Goal: Task Accomplishment & Management: Complete application form

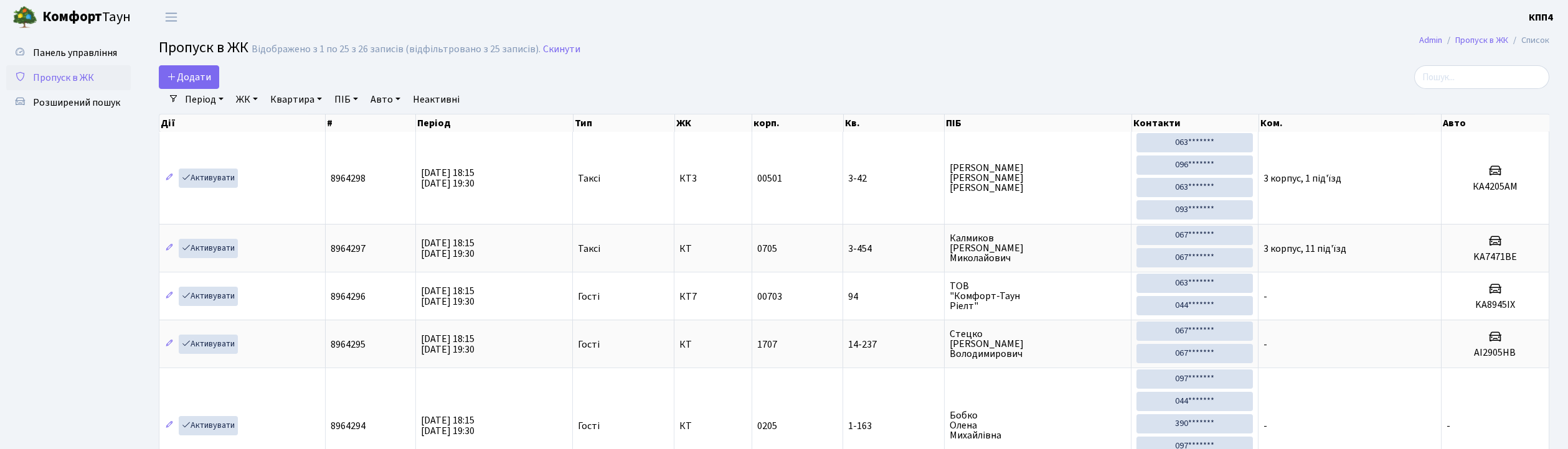
select select "25"
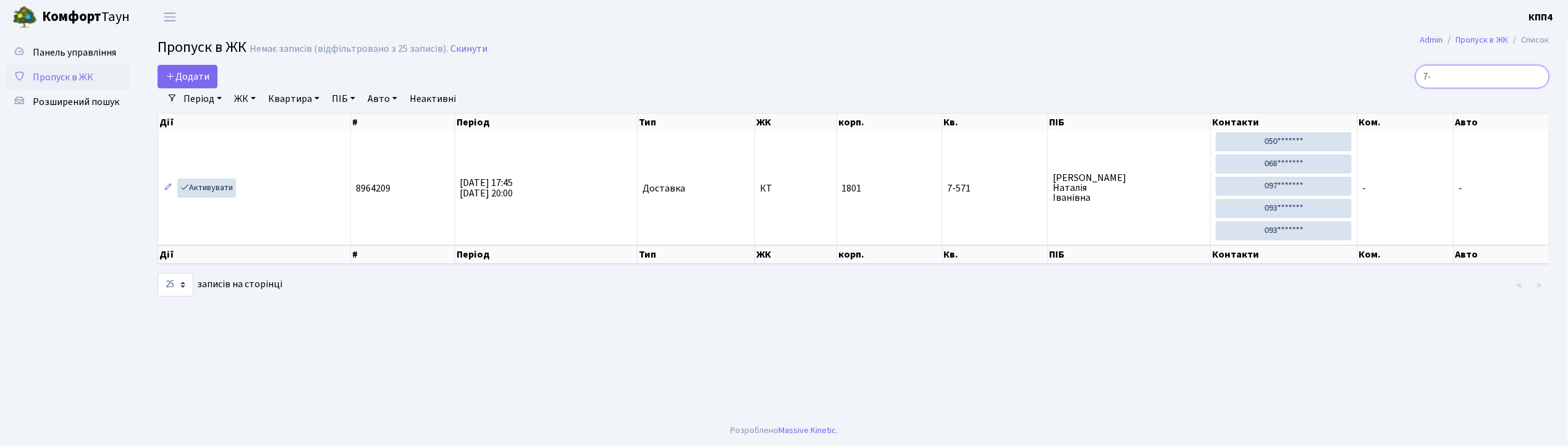
type input "7"
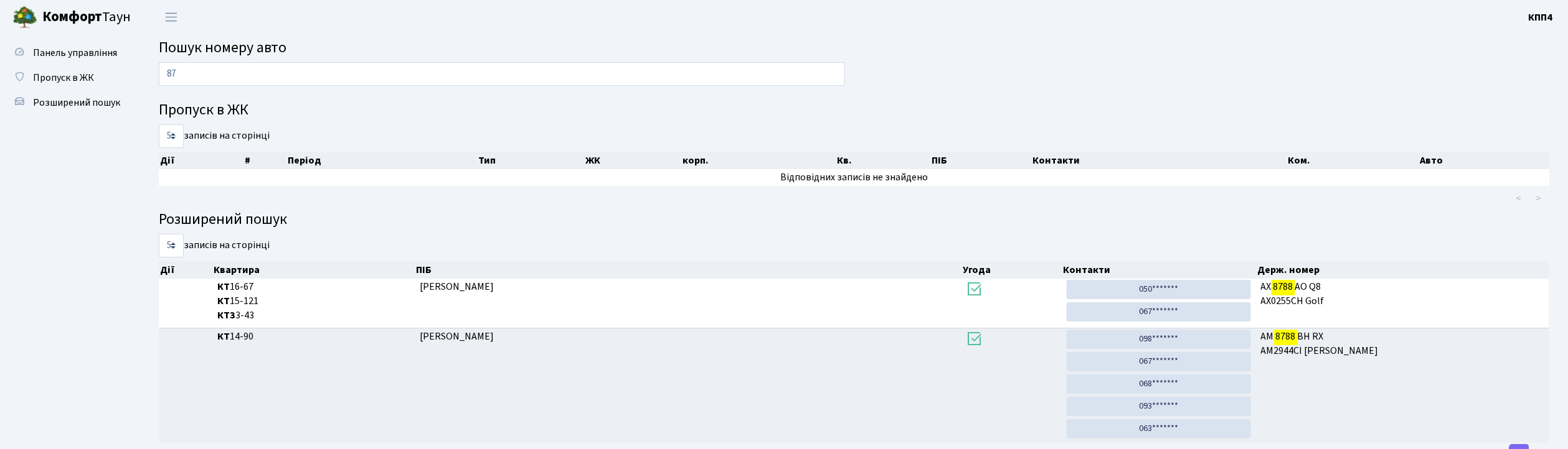
type input "8"
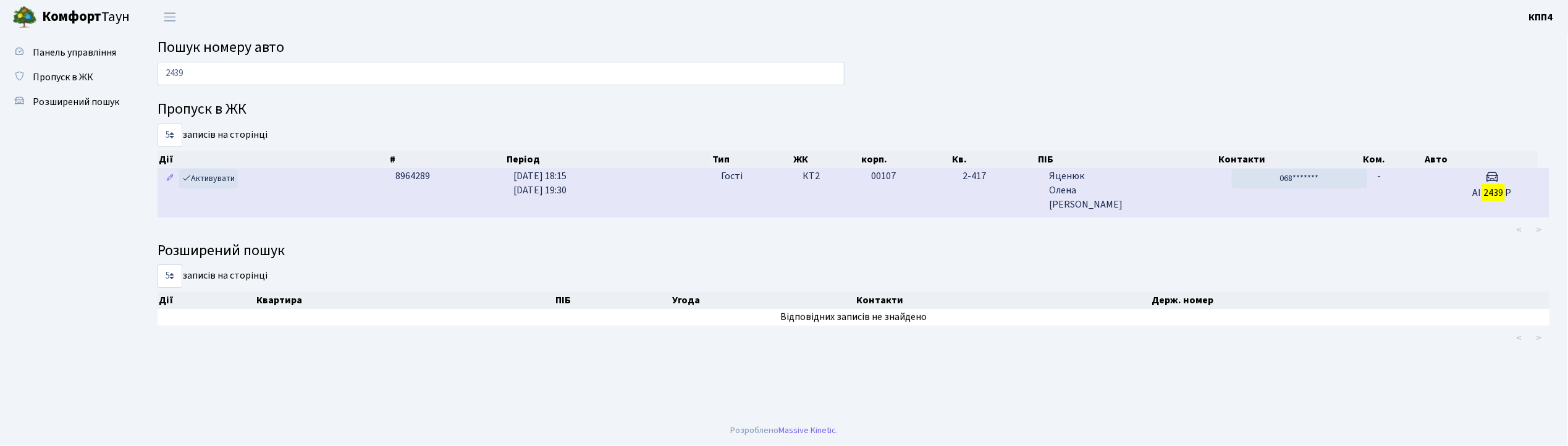
type input "2439"
click at [1150, 191] on span "[PERSON_NAME]" at bounding box center [1136, 190] width 173 height 42
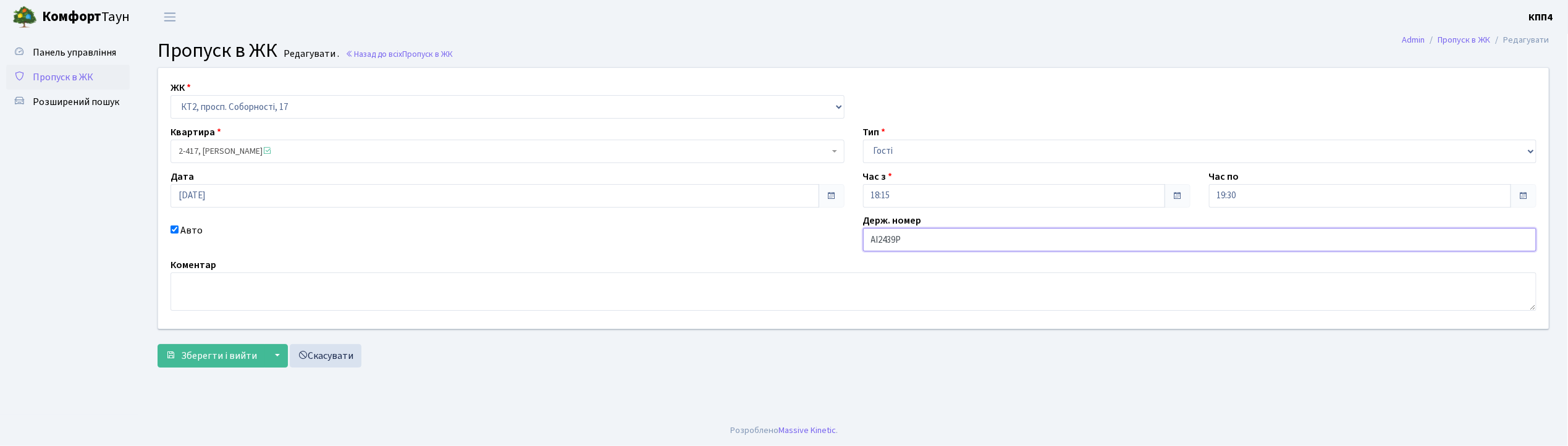
click at [975, 241] on input "AI2439P" at bounding box center [1200, 240] width 674 height 24
type input "AI2439PІ"
click at [219, 357] on span "Зберегти і вийти" at bounding box center [219, 356] width 76 height 14
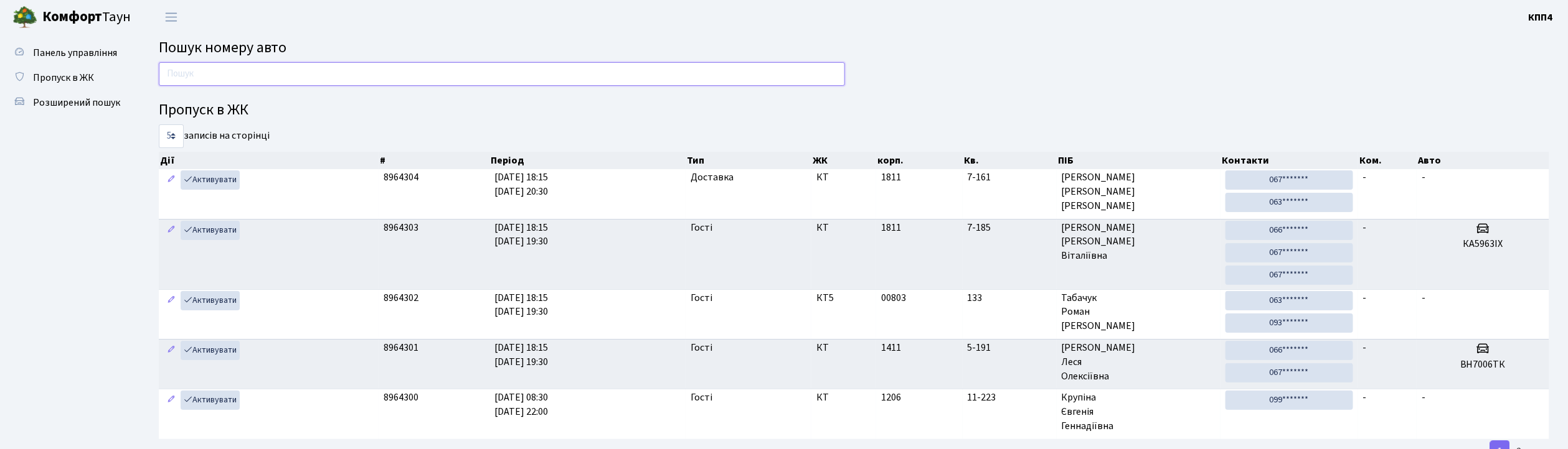
click at [193, 71] on input "text" at bounding box center [501, 74] width 686 height 24
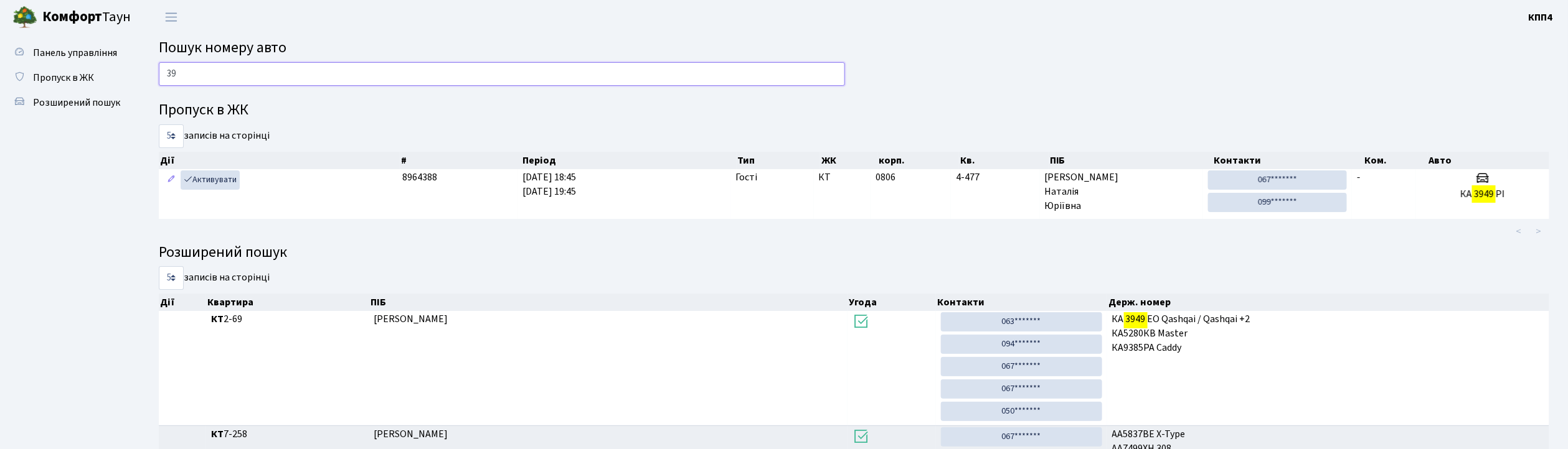
type input "3"
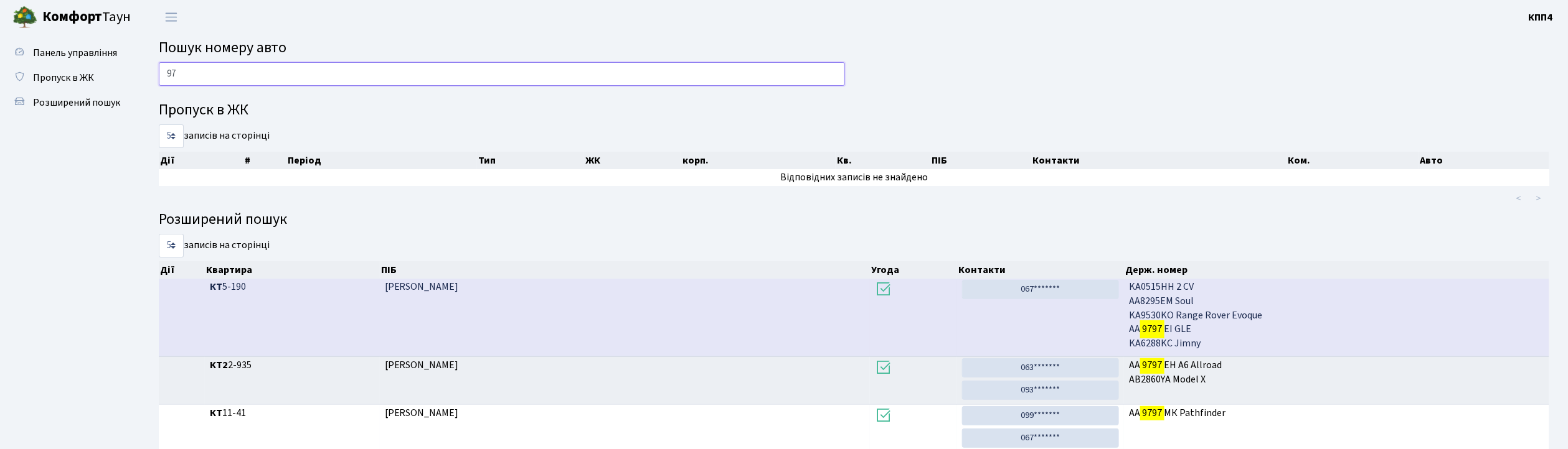
type input "9"
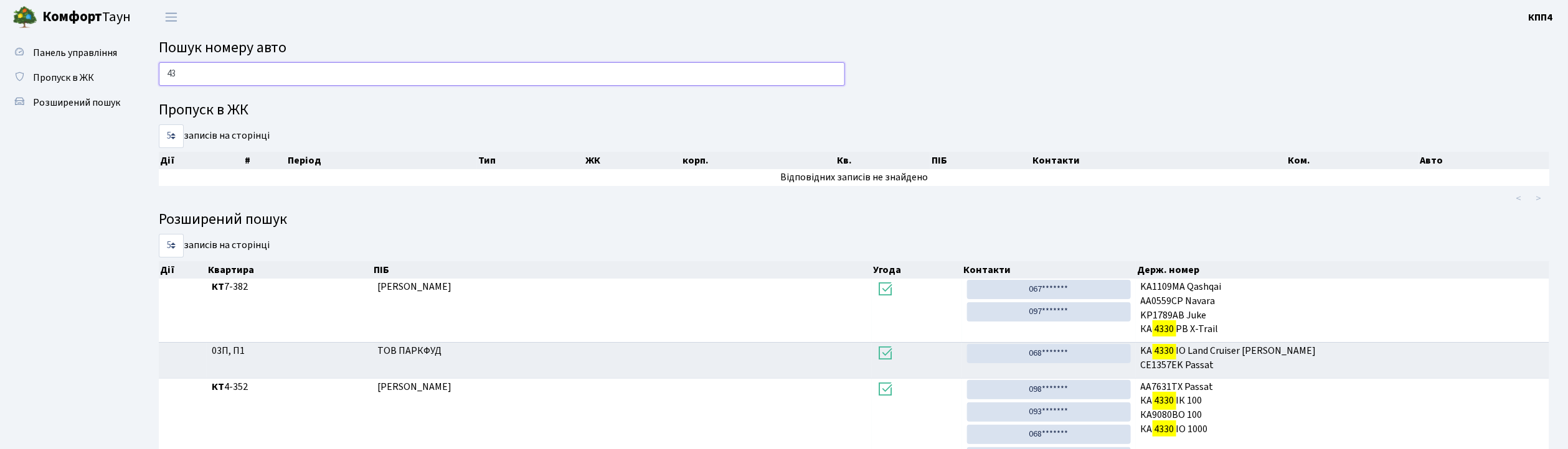
type input "4"
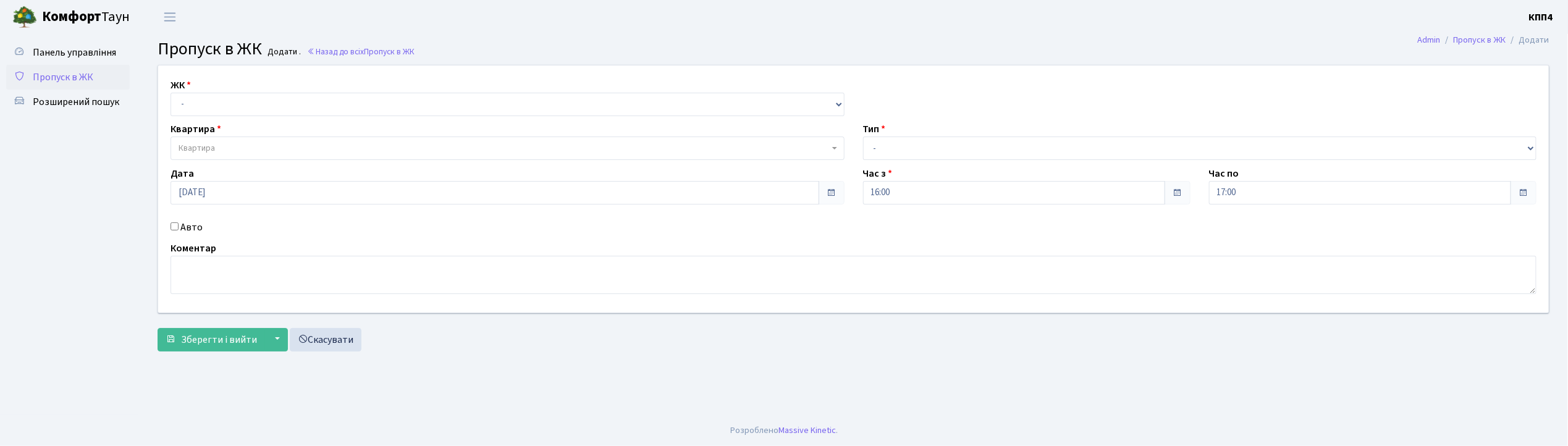
click at [171, 226] on input "Авто" at bounding box center [174, 226] width 8 height 8
checkbox input "true"
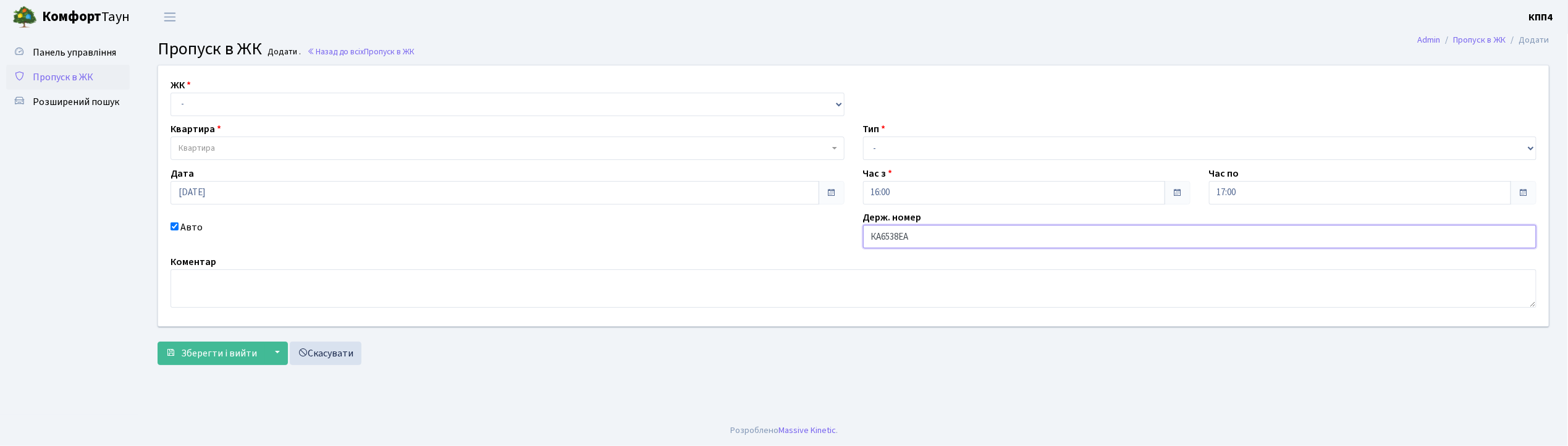
type input "КА6538ЕА"
click at [181, 107] on select "- КТ, вул. Регенераторна, 4 КТ2, просп. Соборності, 17 КТ3, вул. Березнева, 16 …" at bounding box center [507, 105] width 674 height 24
select select "271"
click at [171, 93] on select "- КТ, вул. Регенераторна, 4 КТ2, просп. Соборності, 17 КТ3, вул. Березнева, 16 …" at bounding box center [507, 105] width 674 height 24
select select
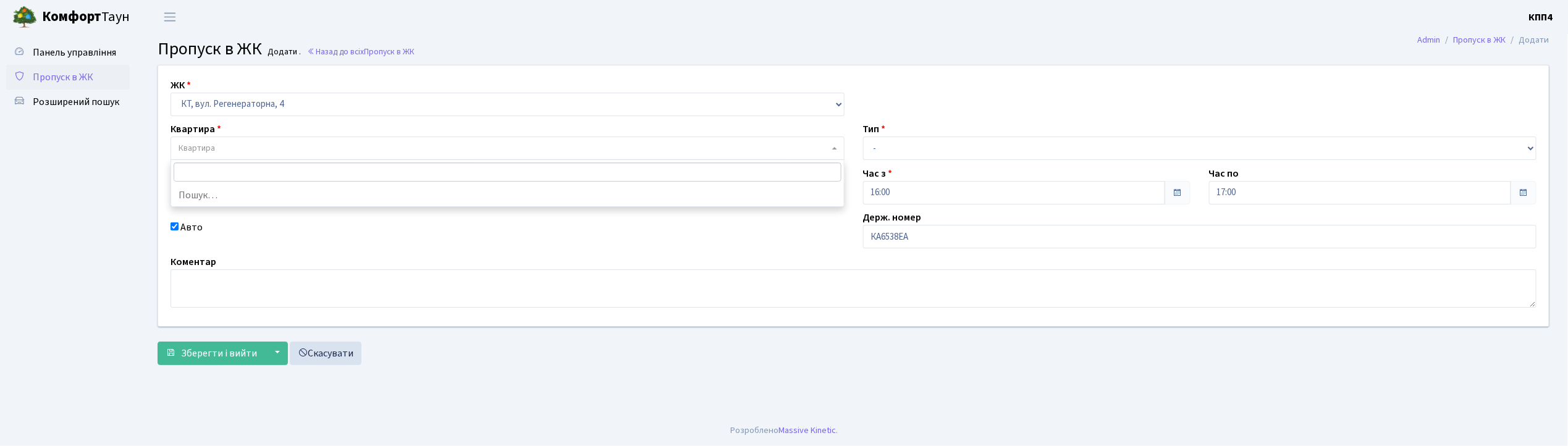
click at [194, 143] on span "Квартира" at bounding box center [196, 148] width 36 height 13
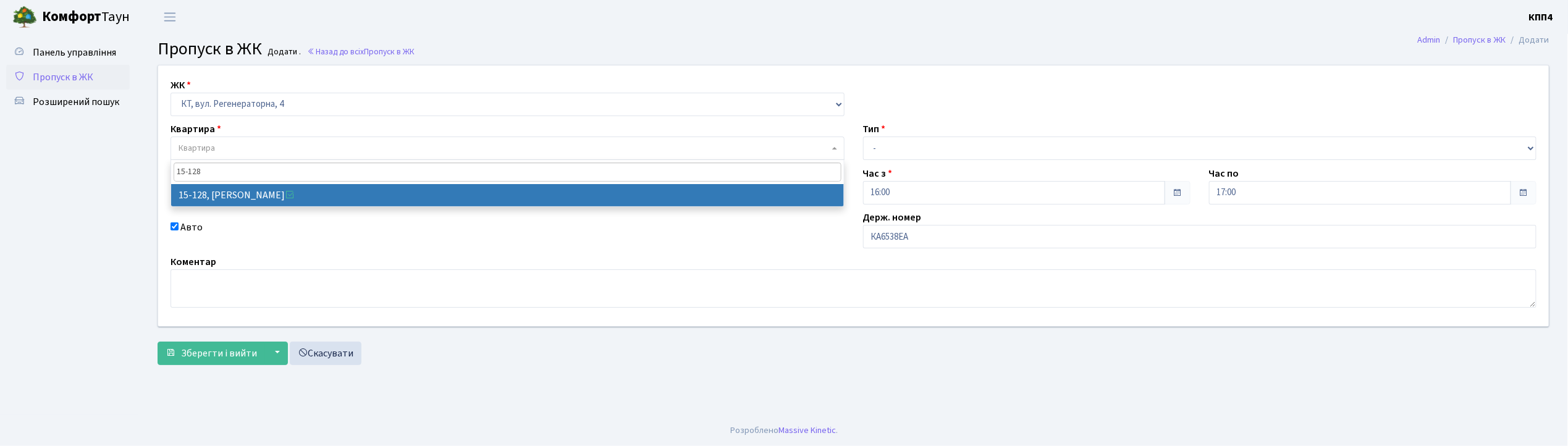
type input "15-128"
select select "8903"
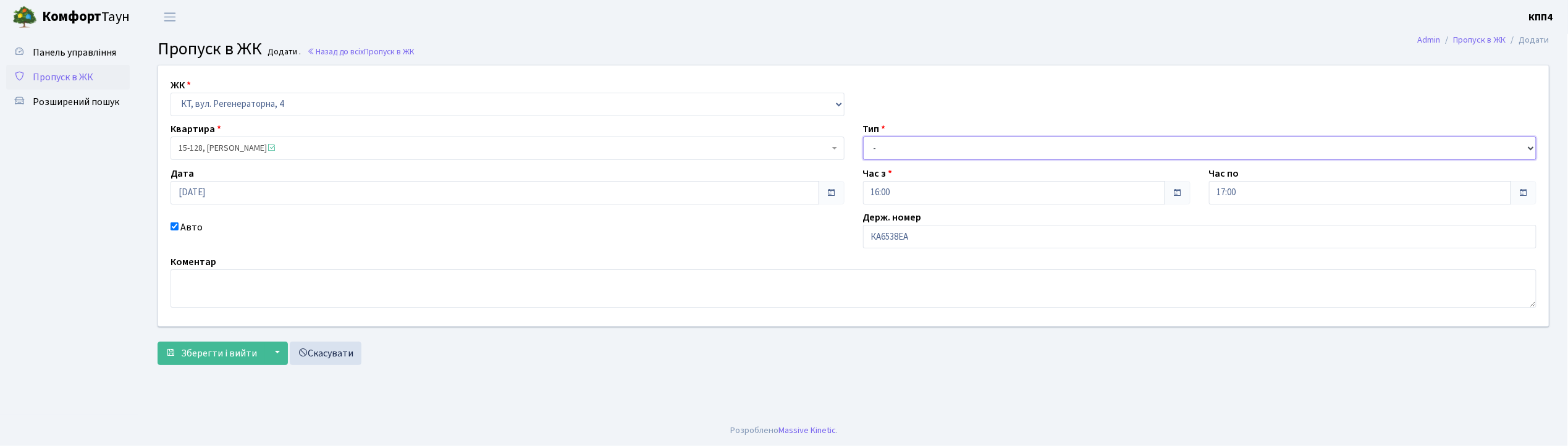
click at [874, 148] on select "- Доставка Таксі Гості Сервіс" at bounding box center [1200, 148] width 674 height 24
select select "2"
click at [863, 136] on select "- Доставка Таксі Гості Сервіс" at bounding box center [1200, 148] width 674 height 24
click at [226, 351] on span "Зберегти і вийти" at bounding box center [219, 354] width 76 height 14
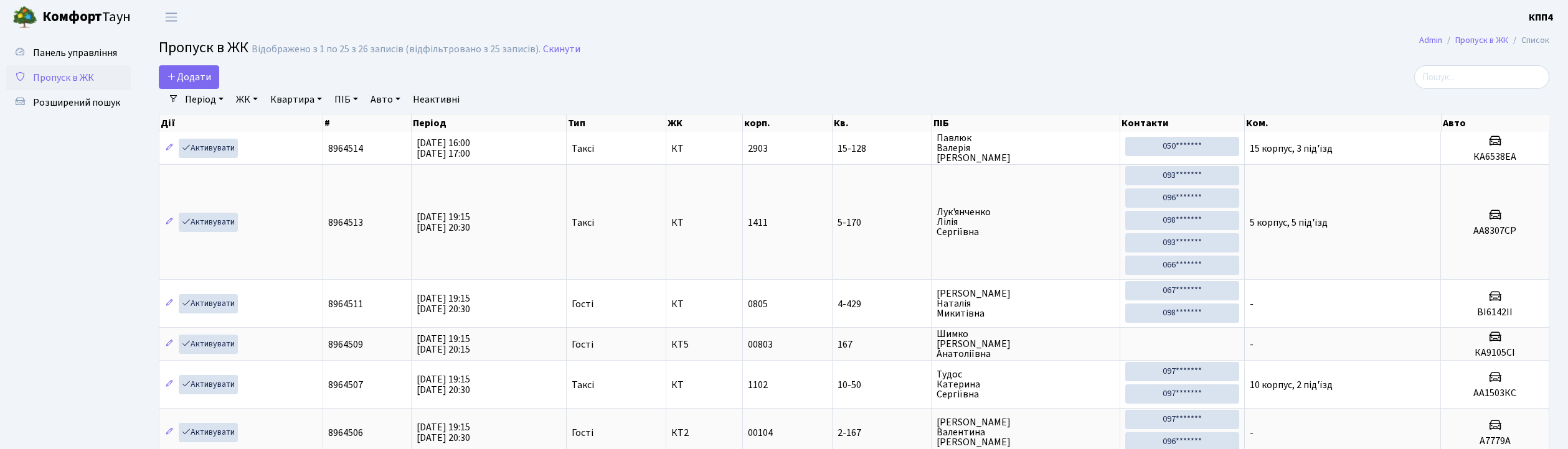
select select "25"
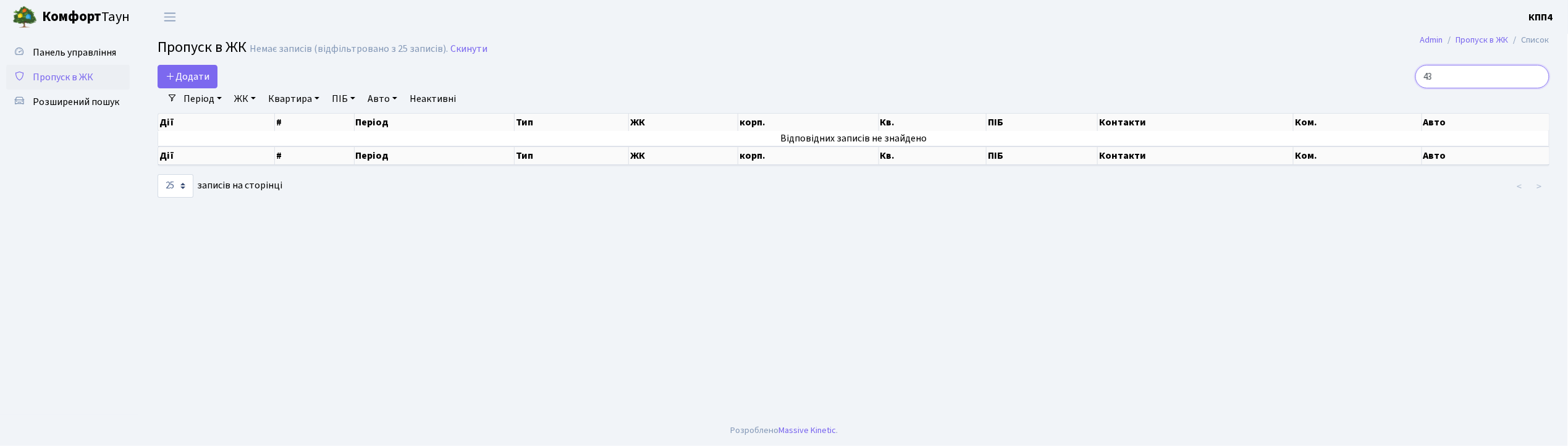
type input "4"
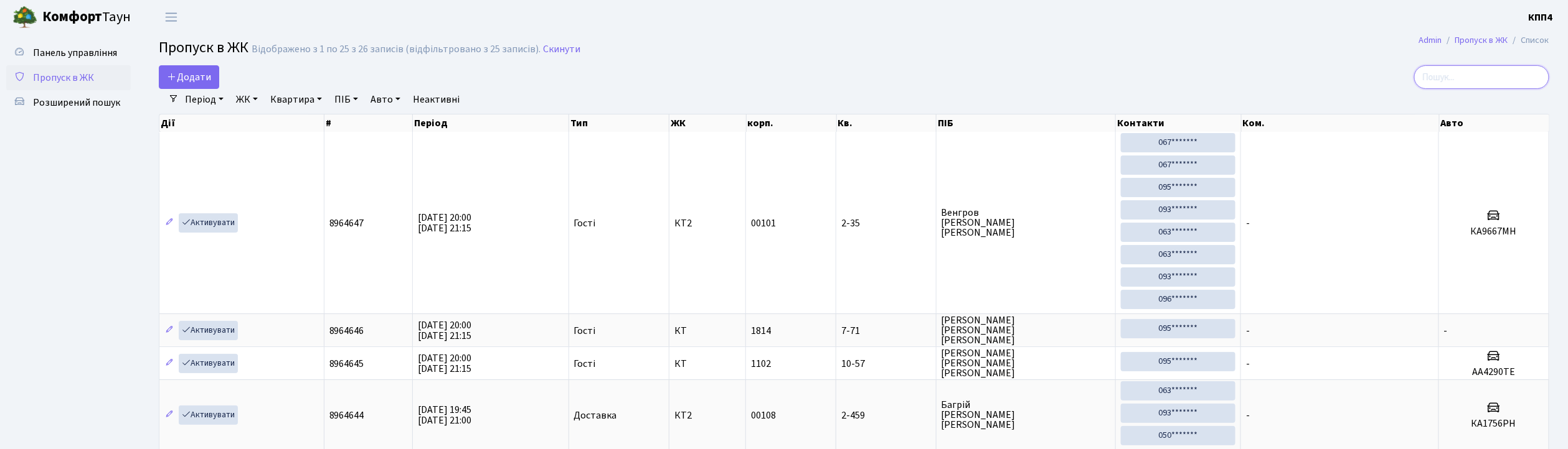
click at [1457, 78] on input "search" at bounding box center [1481, 78] width 135 height 24
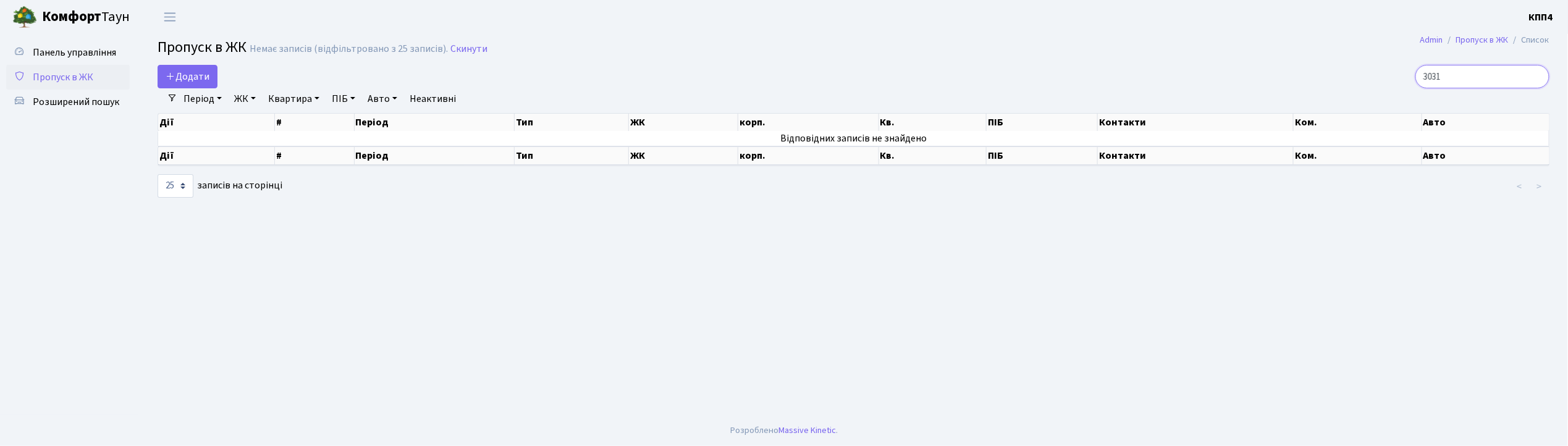
click at [1495, 80] on input "3031" at bounding box center [1483, 77] width 134 height 24
type input "3031"
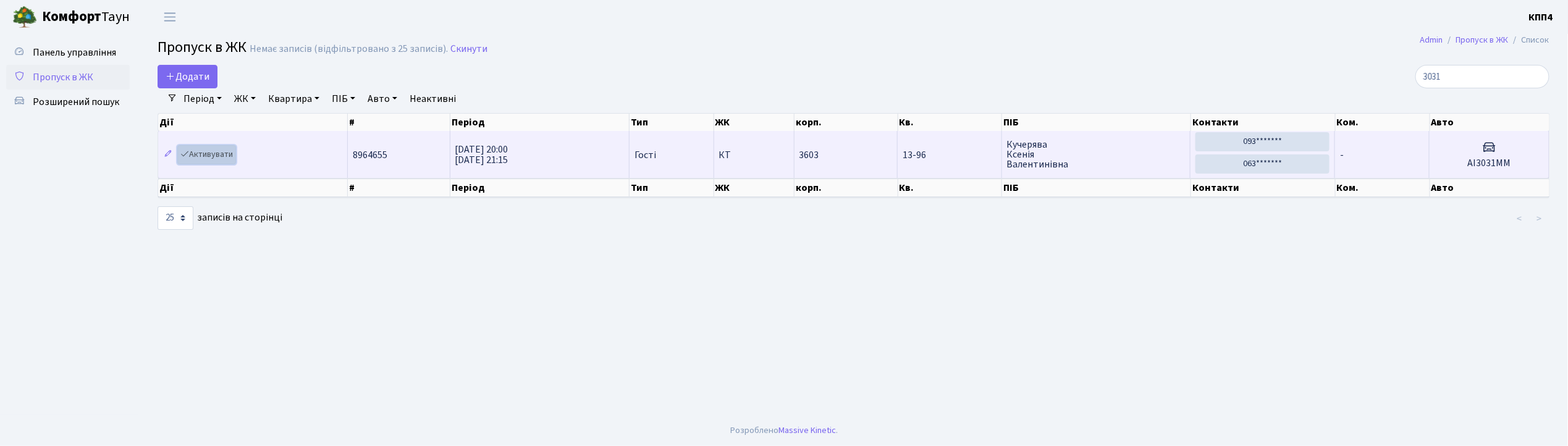
click at [215, 155] on link "Активувати" at bounding box center [206, 155] width 58 height 19
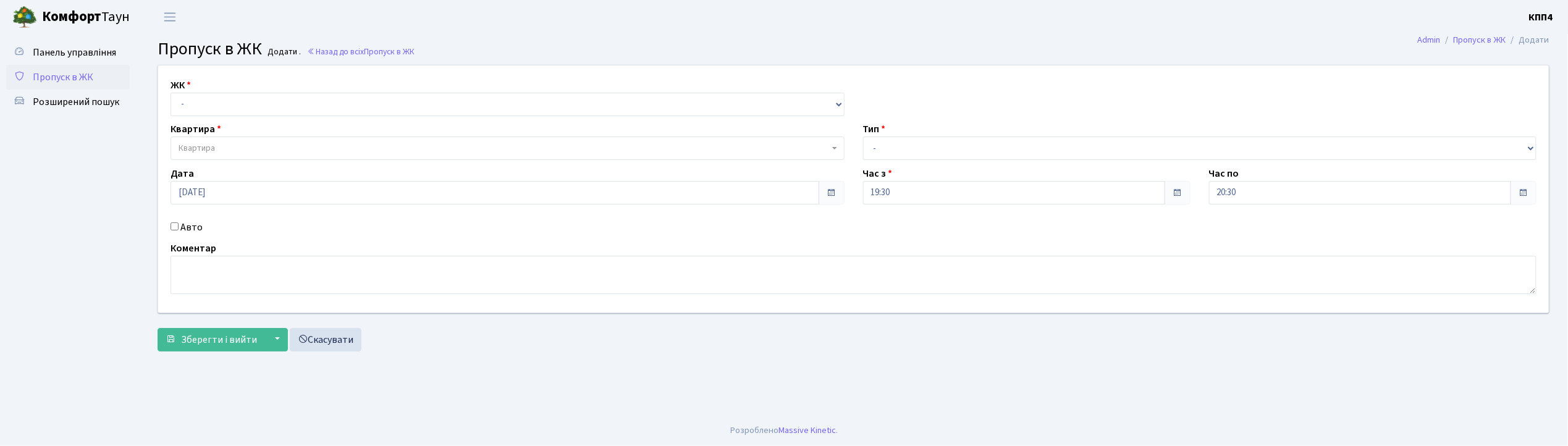
click at [172, 229] on input "Авто" at bounding box center [174, 226] width 8 height 8
checkbox input "true"
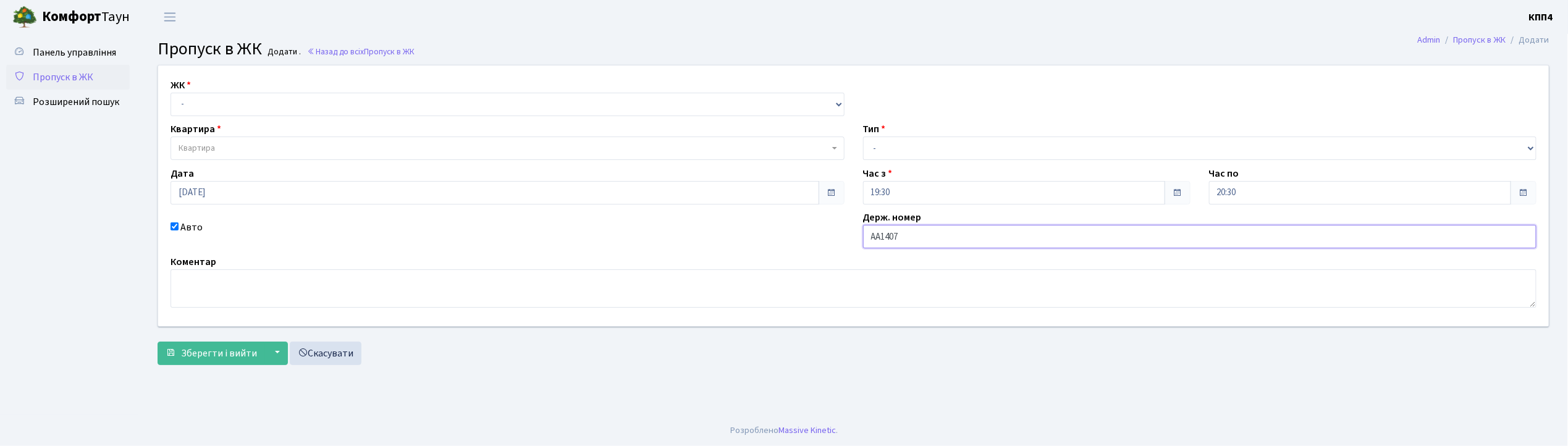
type input "АА1407АІ"
click at [191, 102] on select "- КТ, вул. Регенераторна, 4 КТ2, просп. [STREET_ADDRESS] [STREET_ADDRESS] [PERS…" at bounding box center [507, 105] width 674 height 24
select select "271"
click at [171, 93] on select "- КТ, вул. Регенераторна, 4 КТ2, просп. [STREET_ADDRESS] [STREET_ADDRESS] [PERS…" at bounding box center [507, 105] width 674 height 24
select select
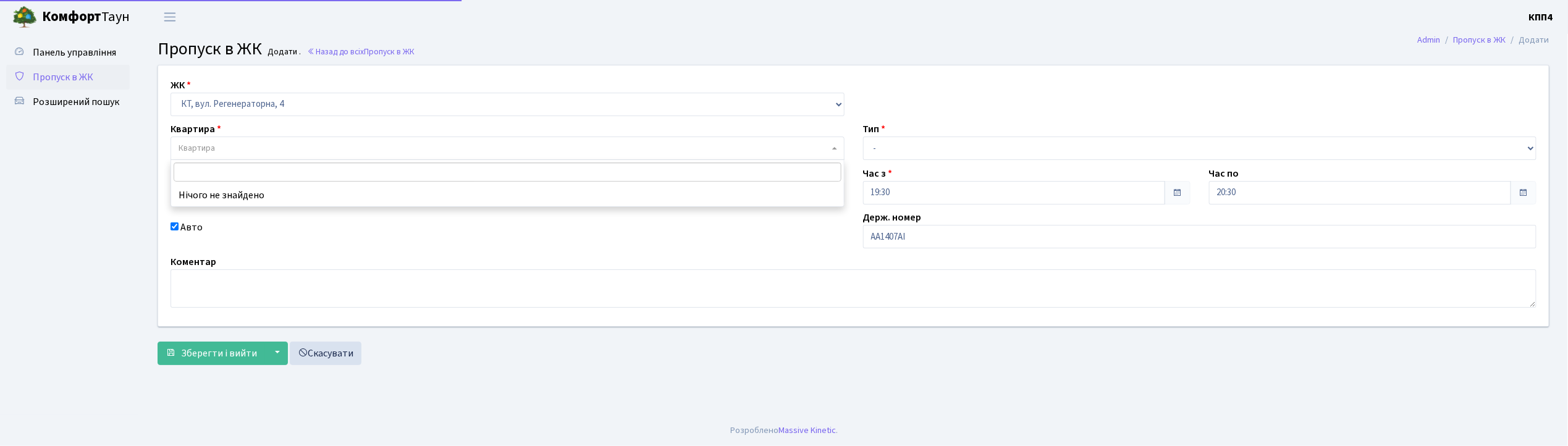
click at [206, 158] on span "Квартира" at bounding box center [507, 148] width 674 height 24
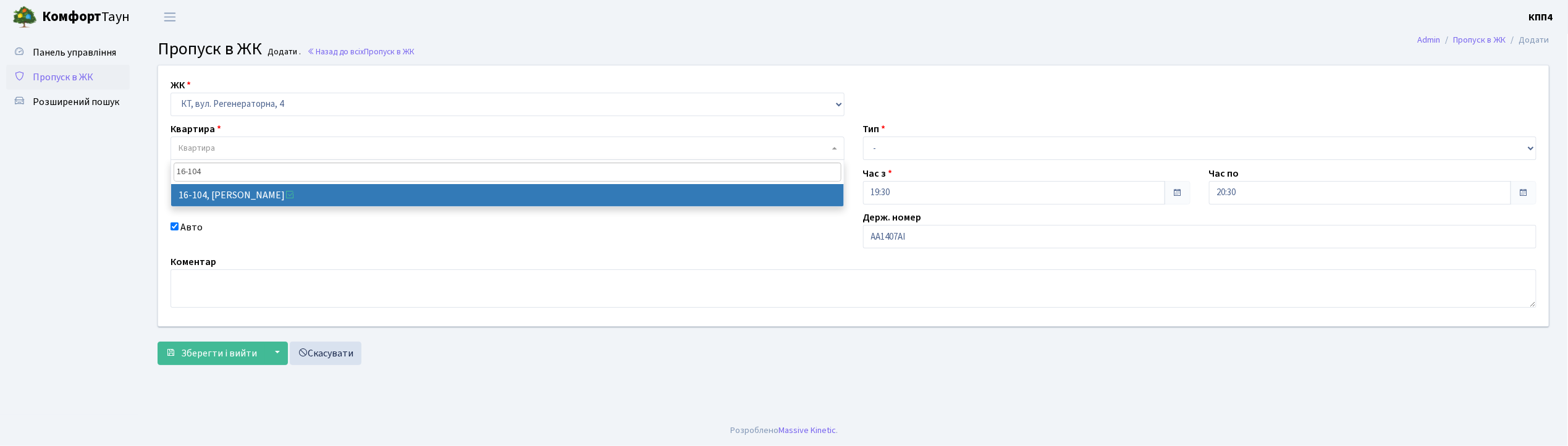
type input "16-104"
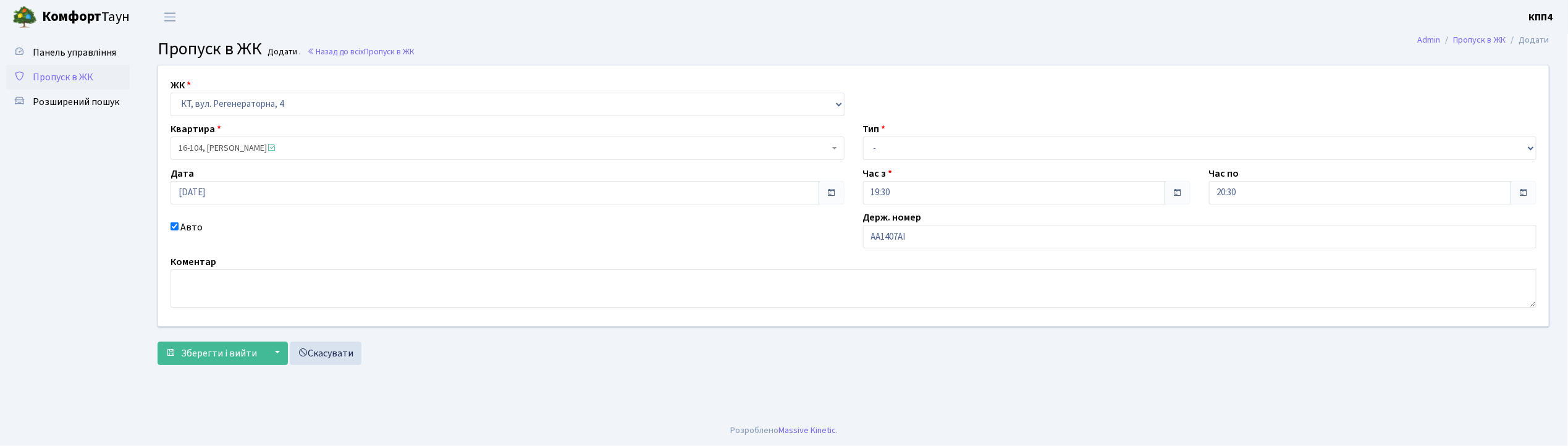
select select "8665"
click at [890, 153] on select "- Доставка Таксі Гості Сервіс" at bounding box center [1200, 148] width 674 height 24
select select "2"
click at [863, 136] on select "- Доставка Таксі Гості Сервіс" at bounding box center [1200, 148] width 674 height 24
click at [231, 347] on span "Зберегти і вийти" at bounding box center [219, 354] width 76 height 14
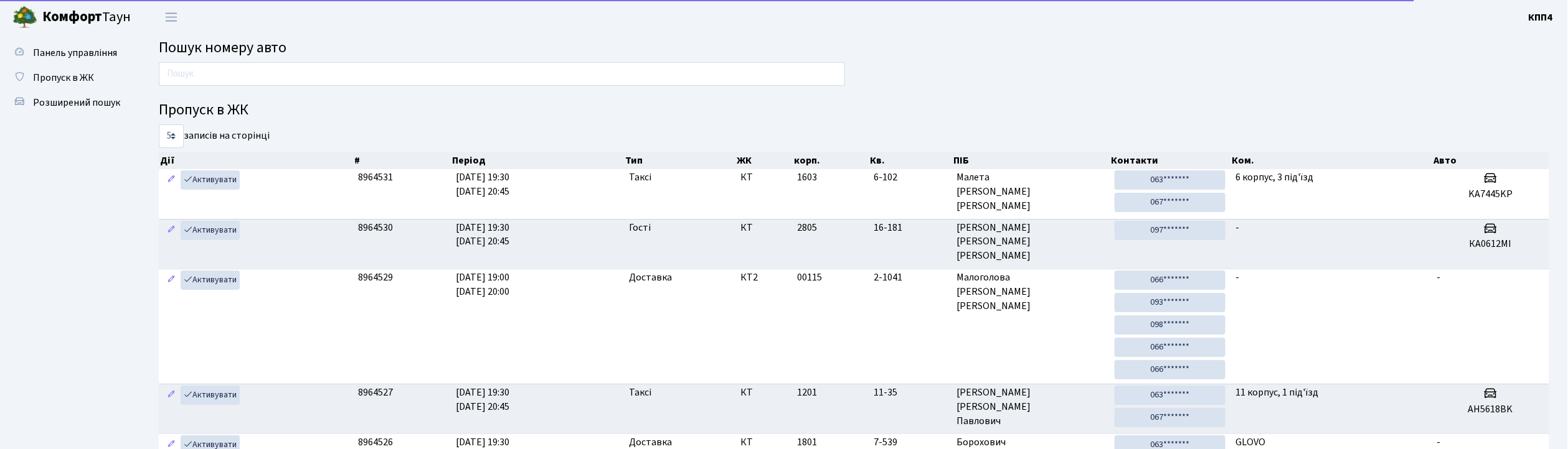
drag, startPoint x: 0, startPoint y: 0, endPoint x: 292, endPoint y: 73, distance: 301.0
click at [292, 73] on input "text" at bounding box center [501, 74] width 686 height 24
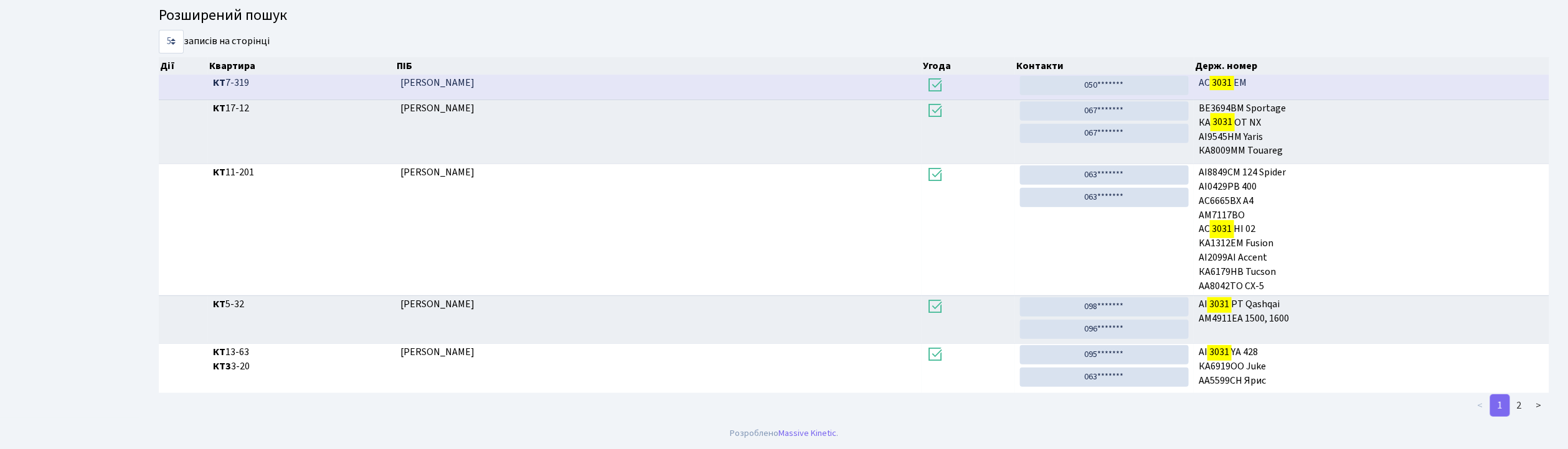
scroll to position [205, 0]
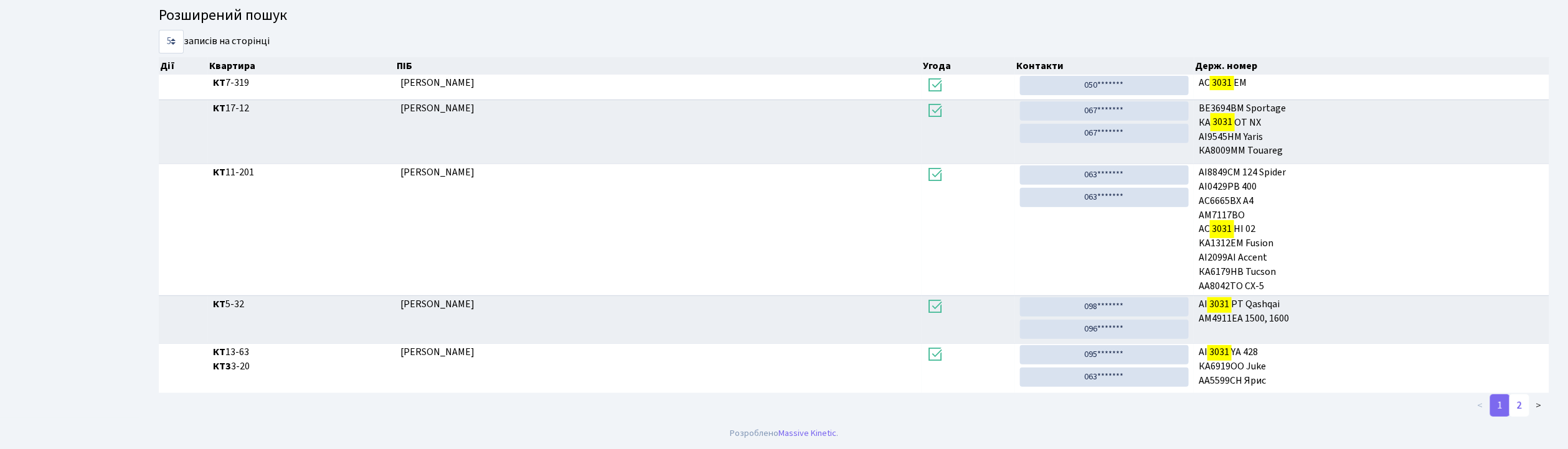
click at [1517, 401] on link "2" at bounding box center [1519, 406] width 20 height 22
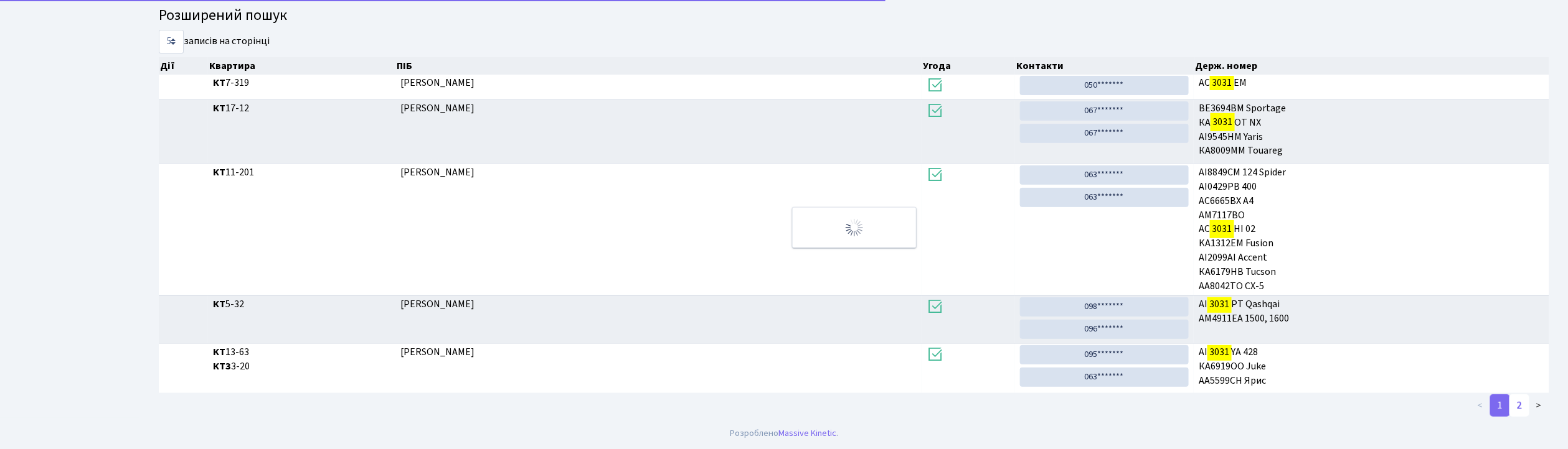
scroll to position [1, 0]
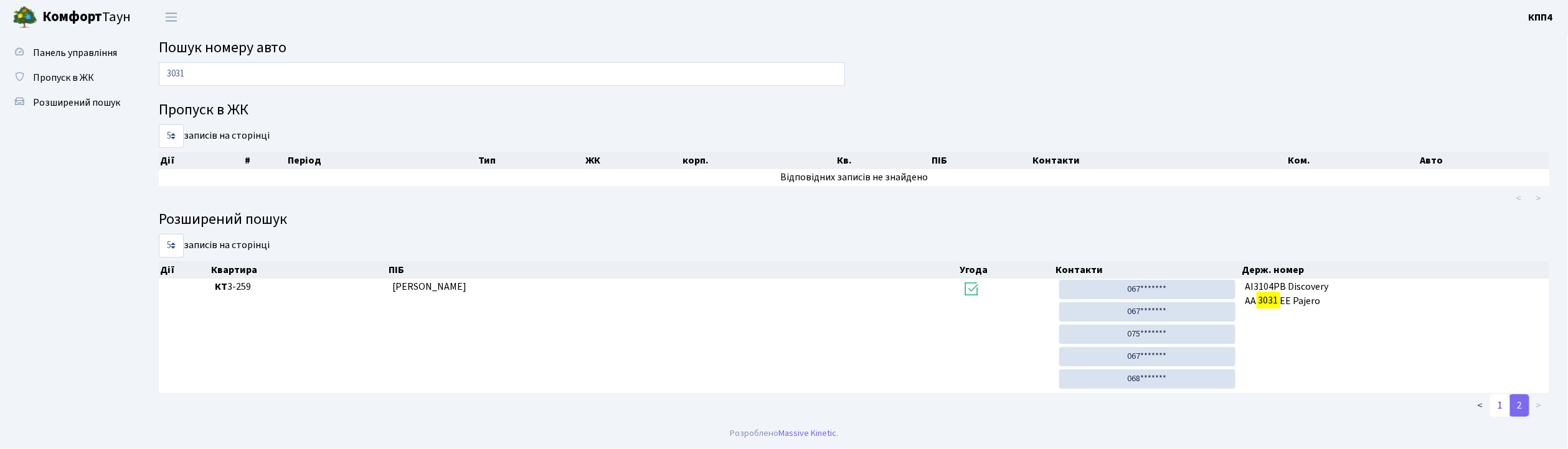
click at [1500, 397] on link "1" at bounding box center [1499, 406] width 20 height 22
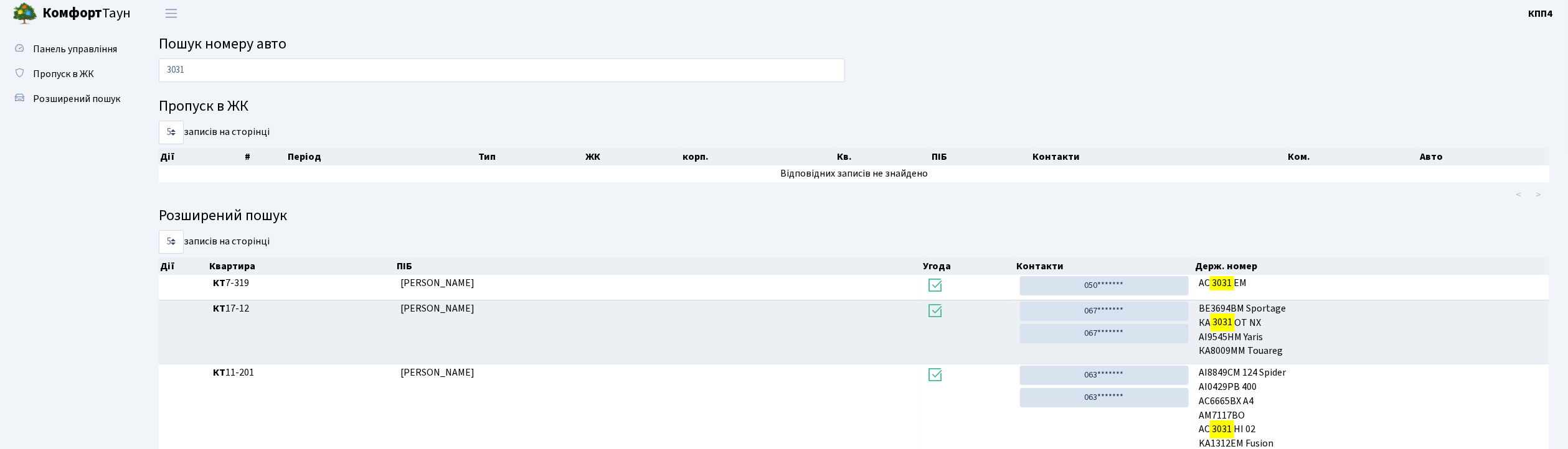
scroll to position [0, 0]
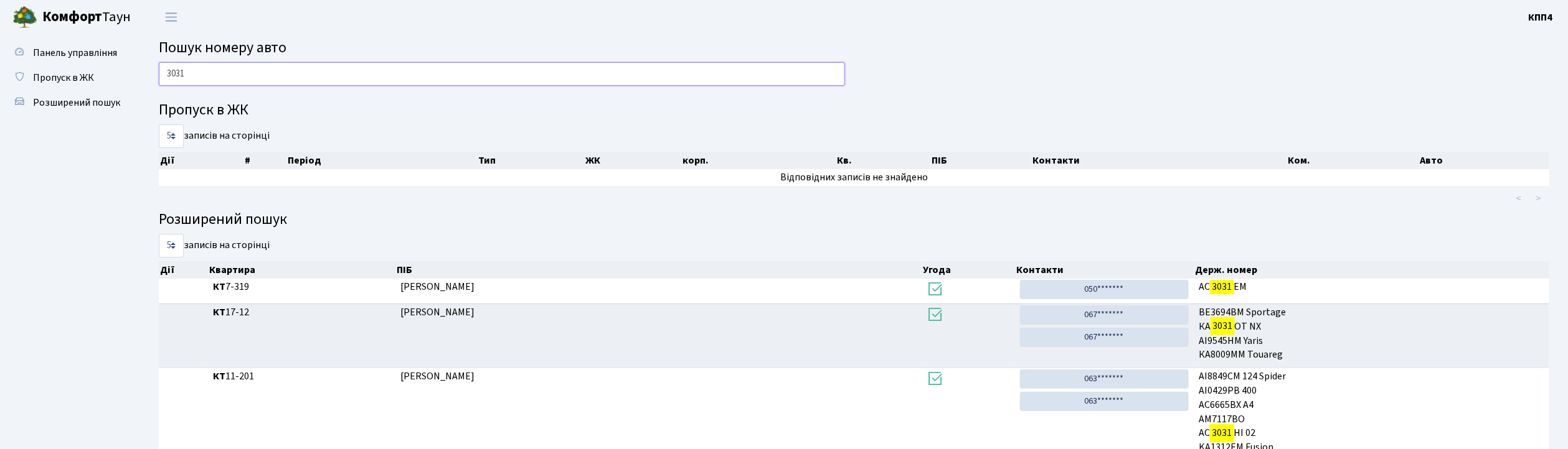
click at [280, 75] on input "3031" at bounding box center [501, 74] width 686 height 24
click at [230, 68] on input "3031" at bounding box center [501, 74] width 686 height 24
click at [233, 67] on input "3031" at bounding box center [501, 74] width 686 height 24
click at [233, 71] on input "3031" at bounding box center [501, 74] width 686 height 24
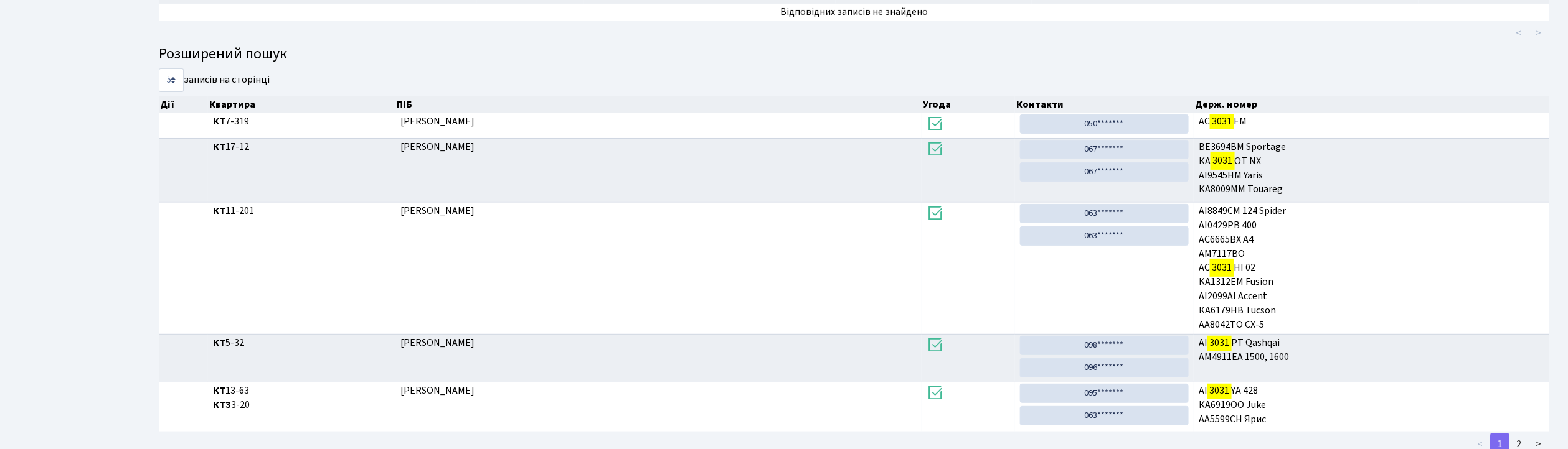
scroll to position [205, 0]
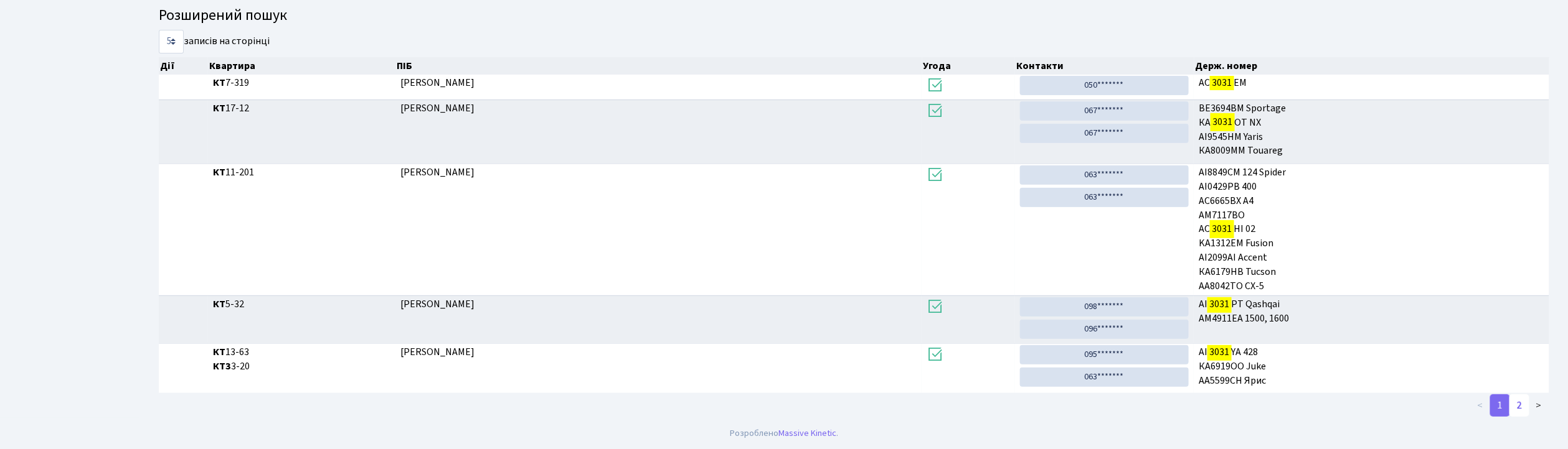
click at [1521, 408] on link "2" at bounding box center [1519, 406] width 20 height 22
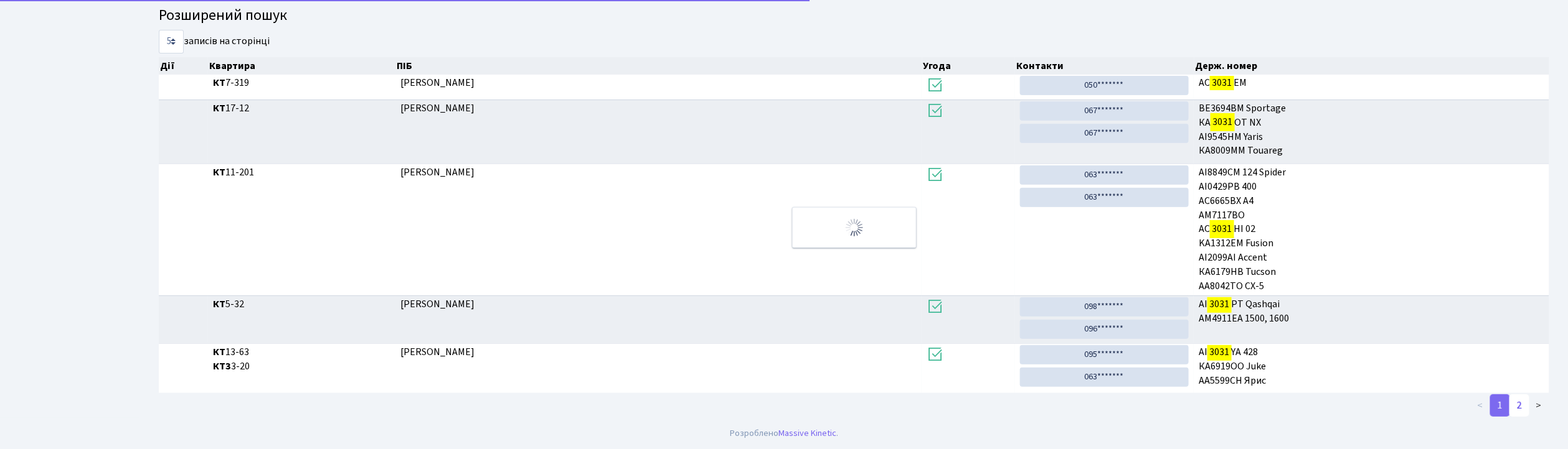
scroll to position [1, 0]
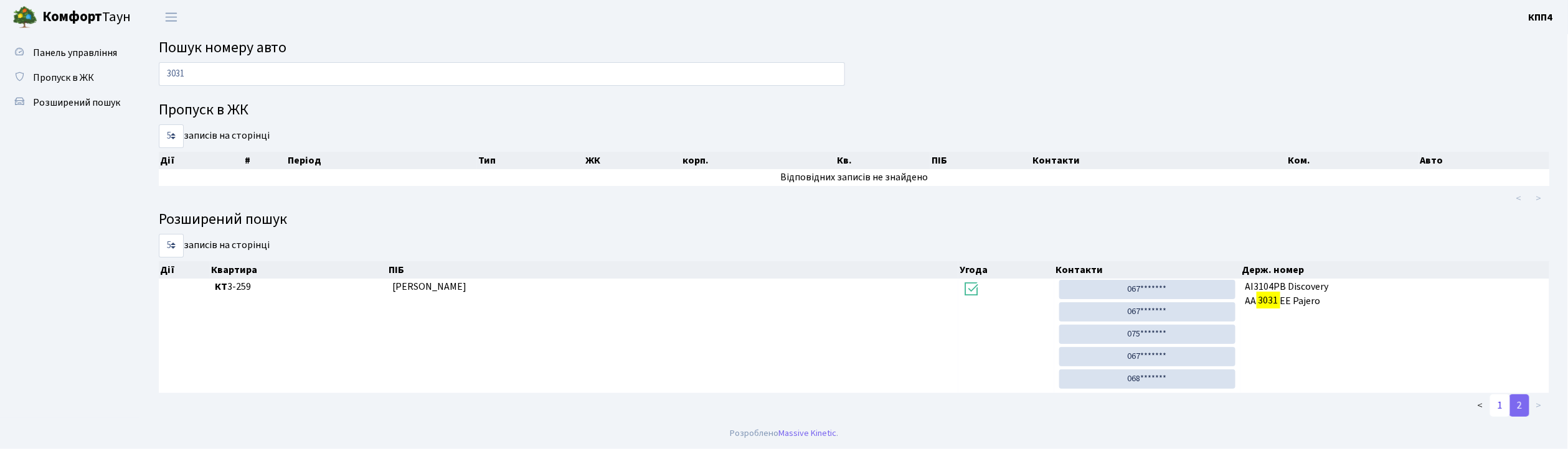
click at [1497, 408] on link "1" at bounding box center [1499, 406] width 20 height 22
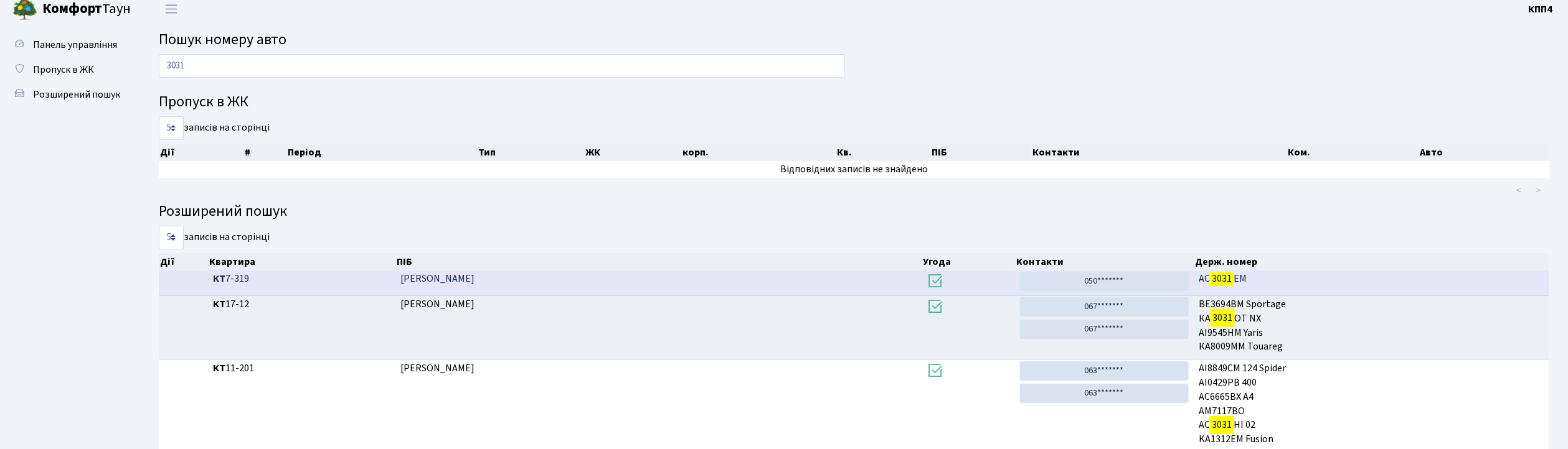
scroll to position [0, 0]
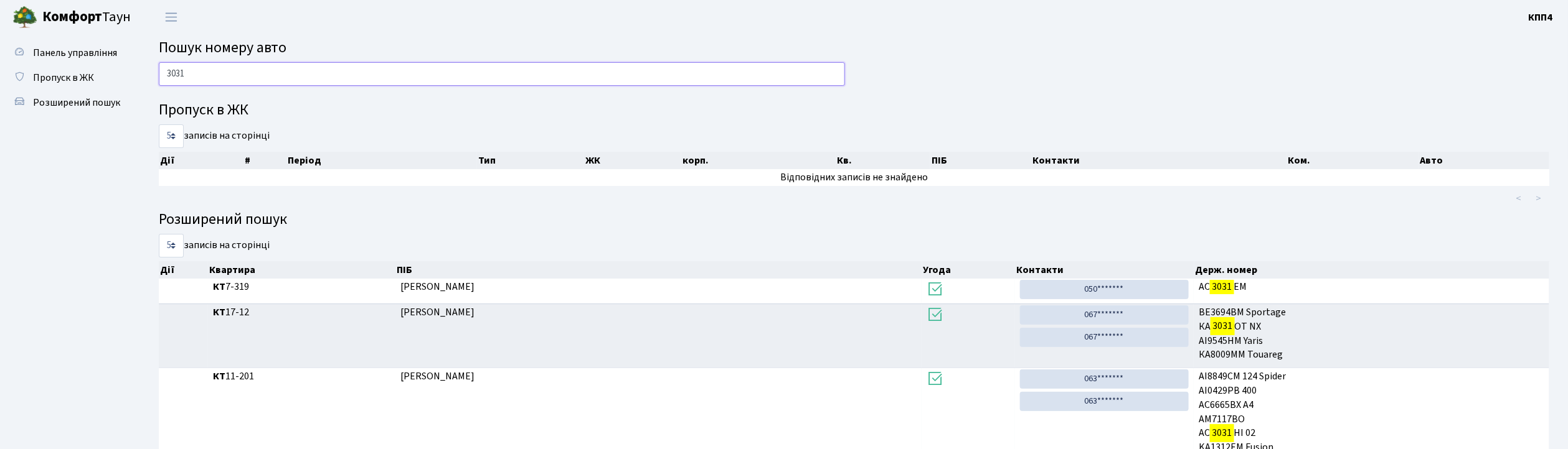
click at [260, 71] on input "3031" at bounding box center [501, 74] width 686 height 24
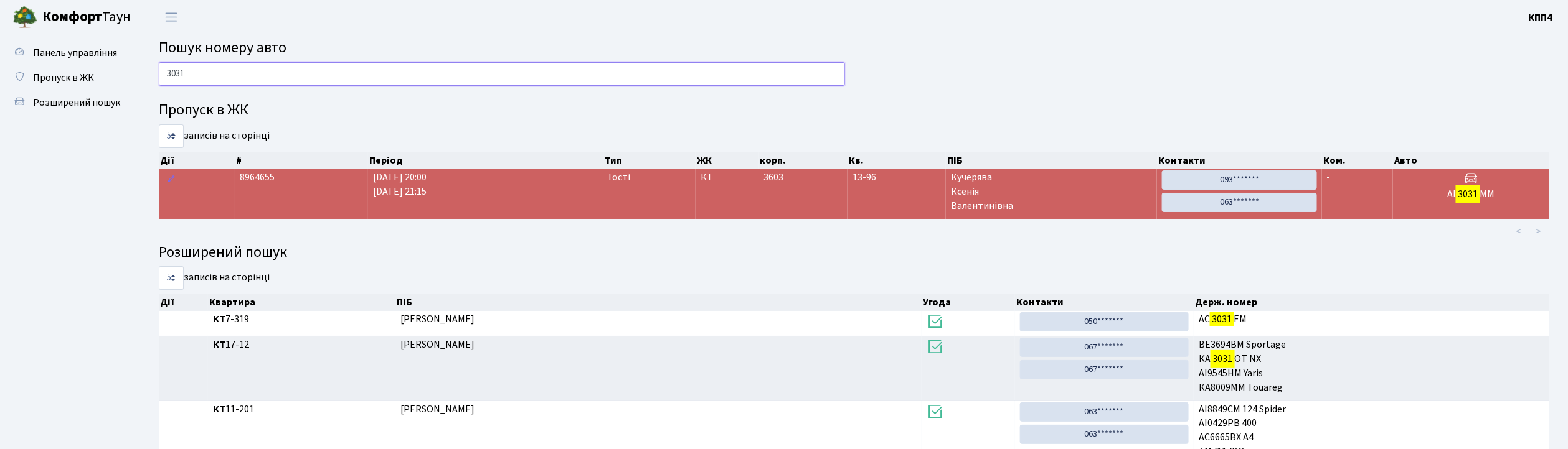
click at [322, 78] on input "3031" at bounding box center [501, 74] width 686 height 24
type input "3"
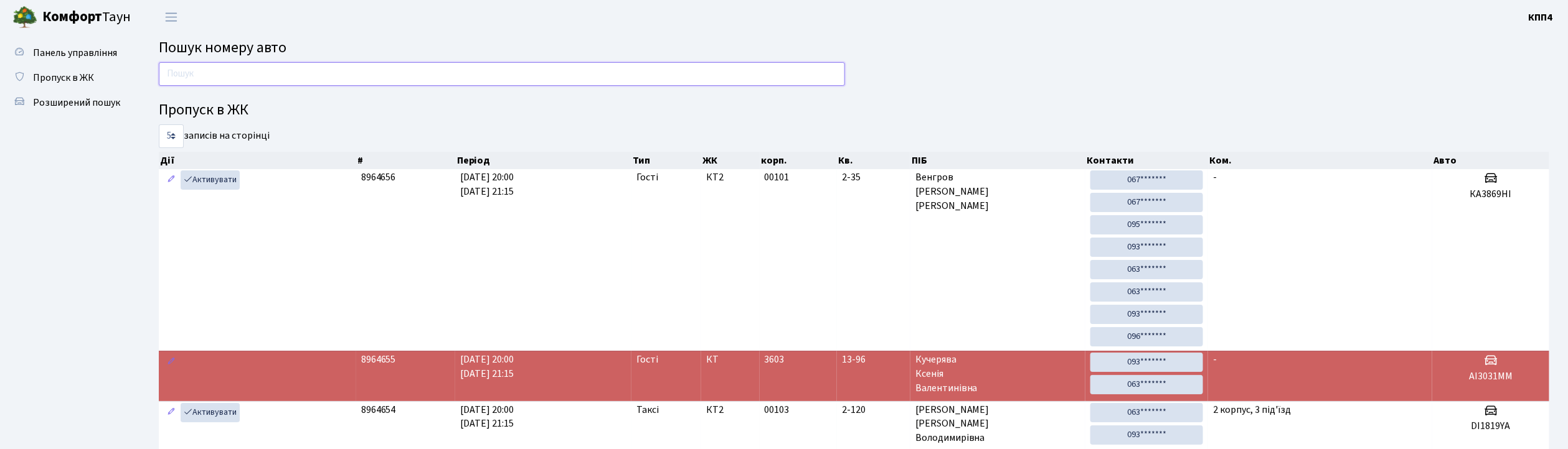
click at [326, 71] on input "text" at bounding box center [501, 74] width 686 height 24
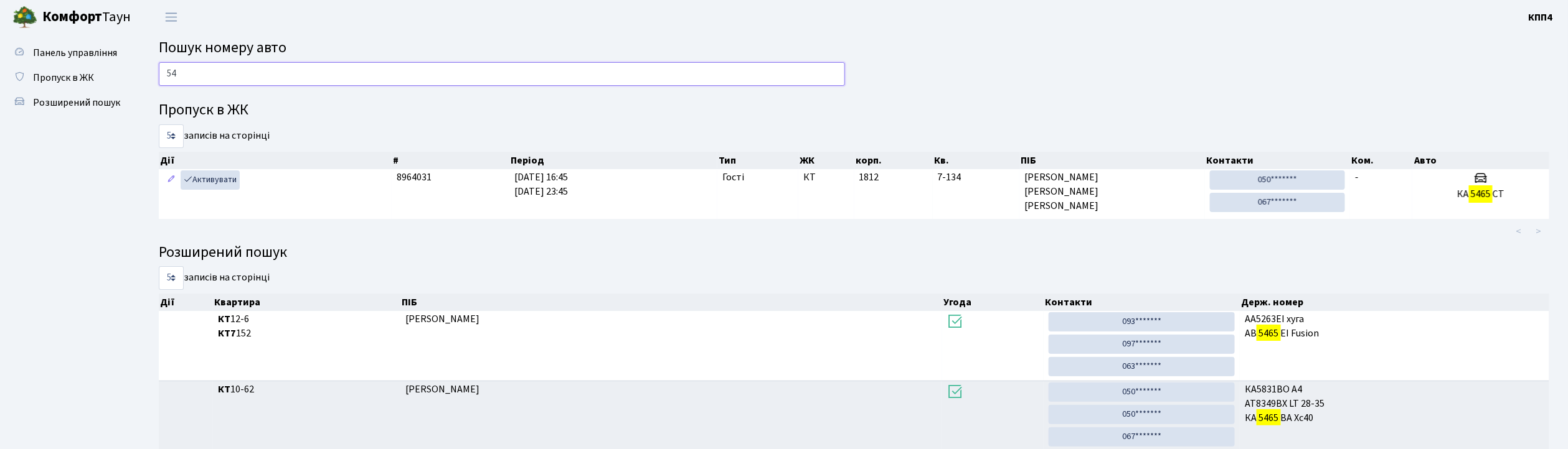
type input "5"
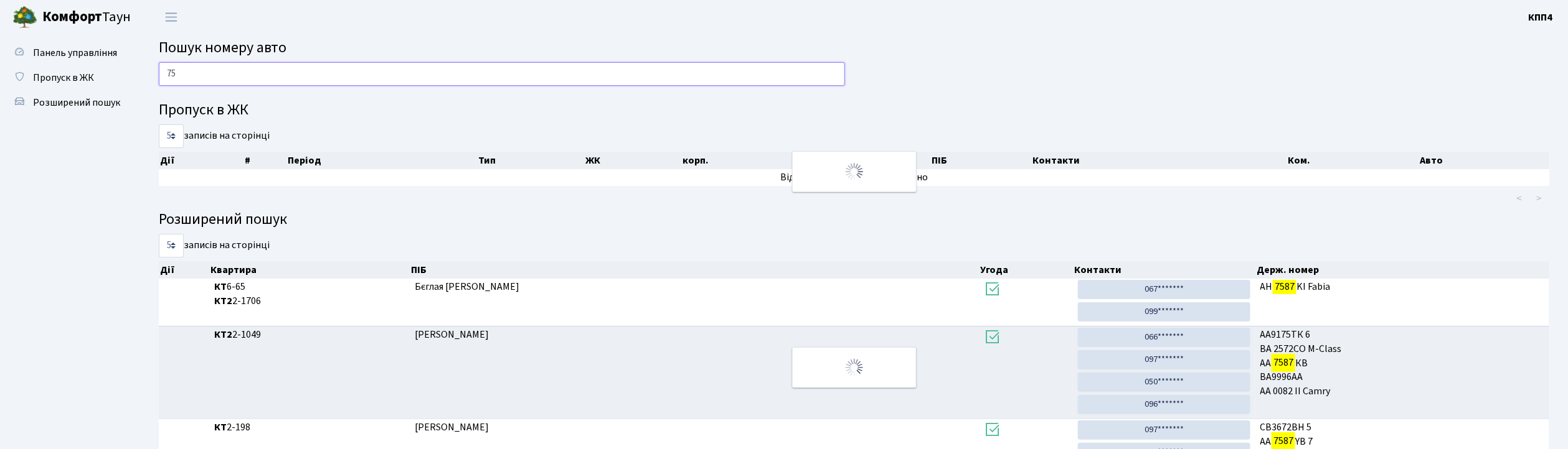
type input "7"
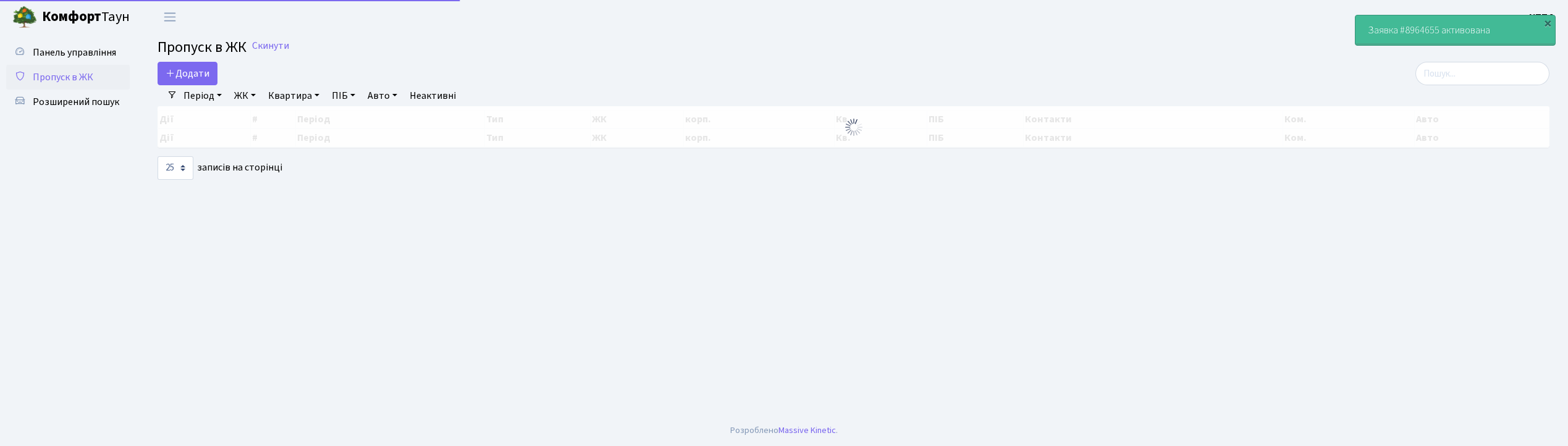
select select "25"
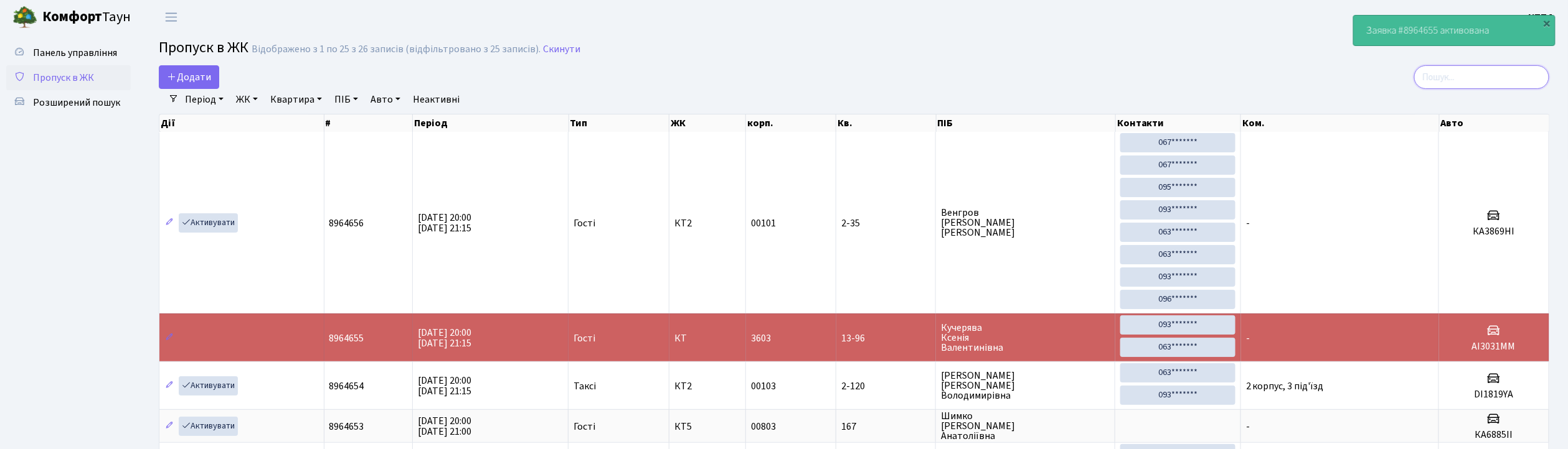
click at [1461, 76] on input "search" at bounding box center [1481, 78] width 135 height 24
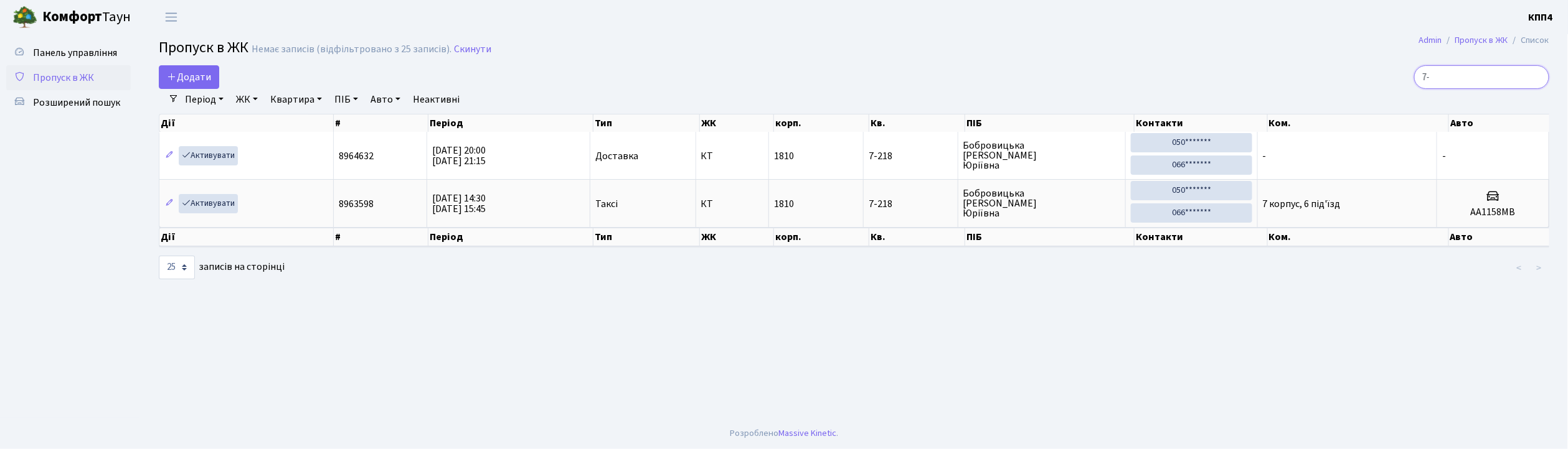
type input "7"
